Goal: Transaction & Acquisition: Purchase product/service

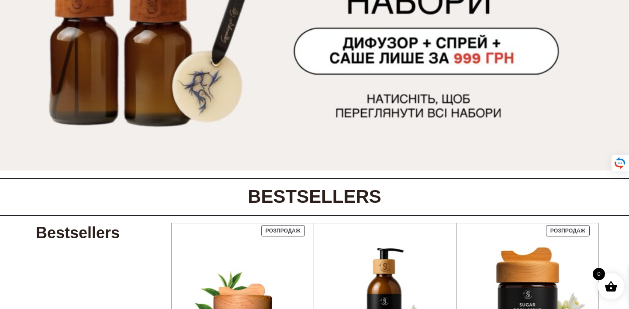
scroll to position [147, 0]
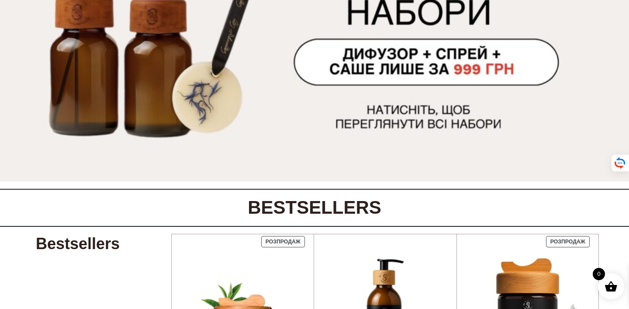
click at [404, 104] on img at bounding box center [314, 50] width 629 height 262
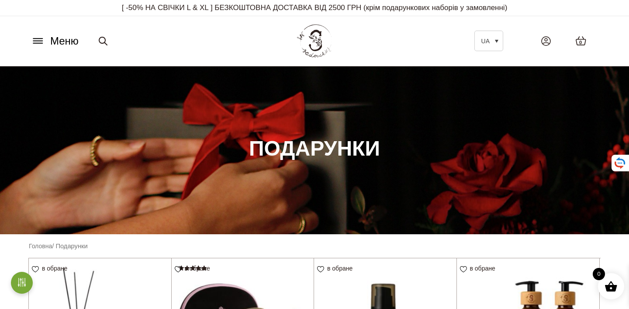
click at [62, 38] on span "Меню" at bounding box center [64, 41] width 28 height 16
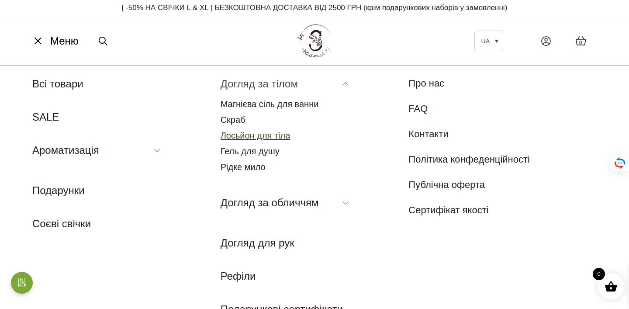
click at [264, 138] on link "Лосьйон для тіла" at bounding box center [256, 136] width 70 height 10
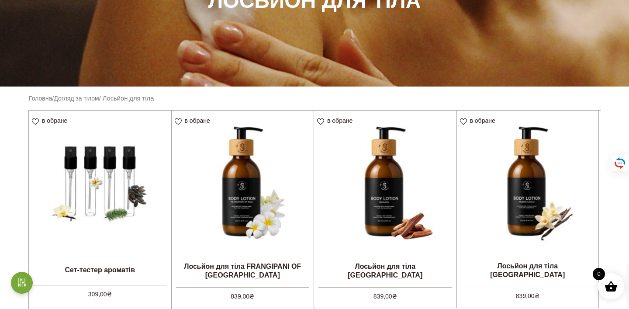
scroll to position [194, 0]
